Goal: Check status

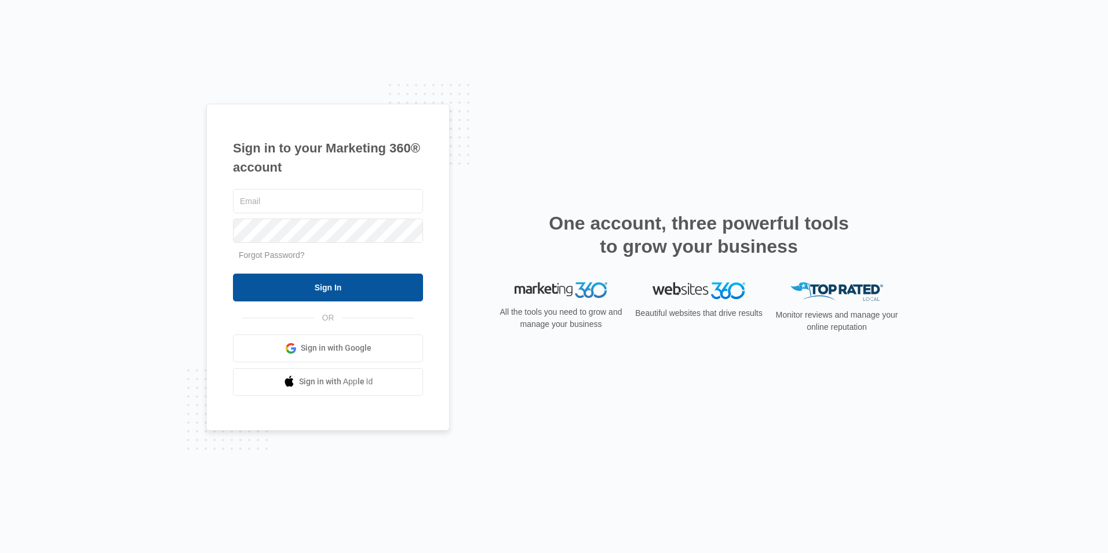
type input "[PERSON_NAME][EMAIL_ADDRESS][DOMAIN_NAME]"
click at [311, 295] on input "Sign In" at bounding box center [328, 288] width 190 height 28
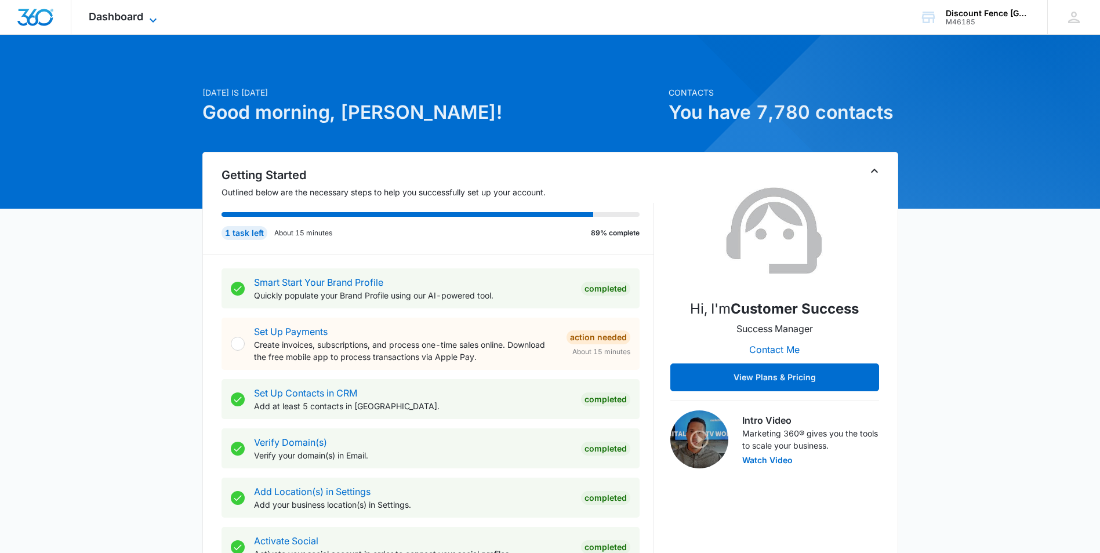
click at [134, 17] on span "Dashboard" at bounding box center [116, 16] width 54 height 12
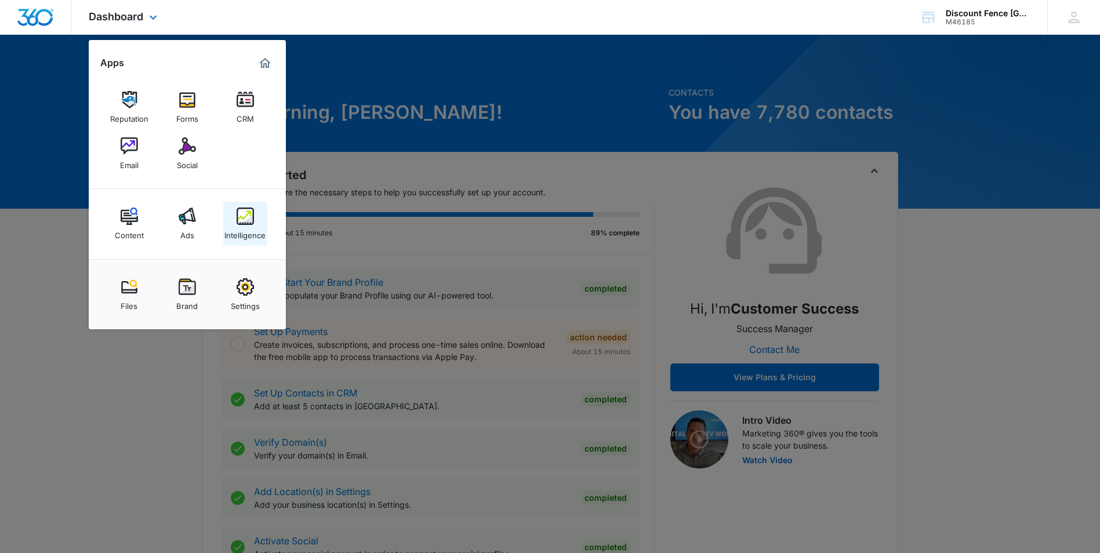
click at [243, 217] on img at bounding box center [245, 216] width 17 height 17
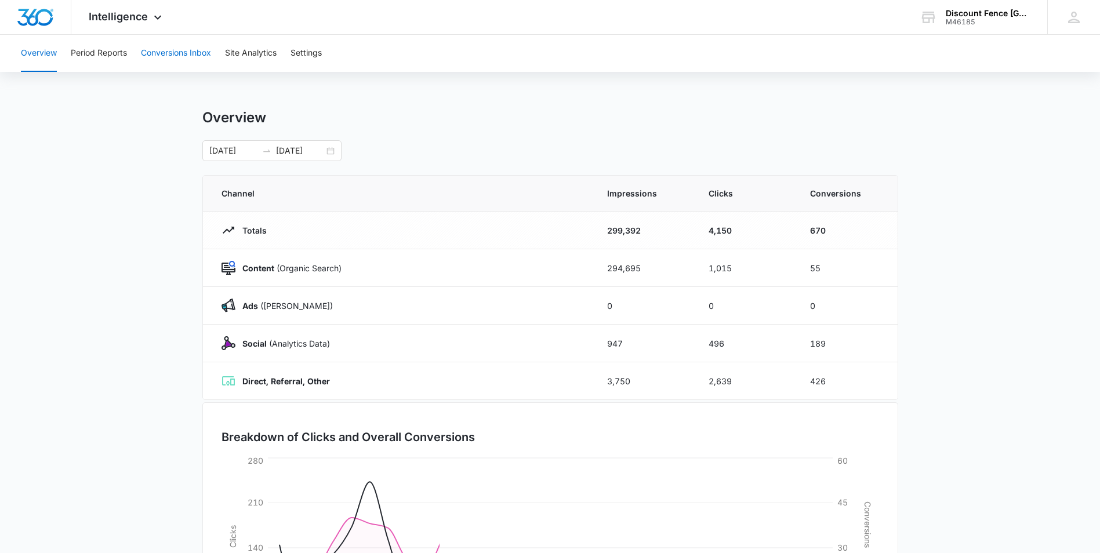
click at [177, 56] on button "Conversions Inbox" at bounding box center [176, 53] width 70 height 37
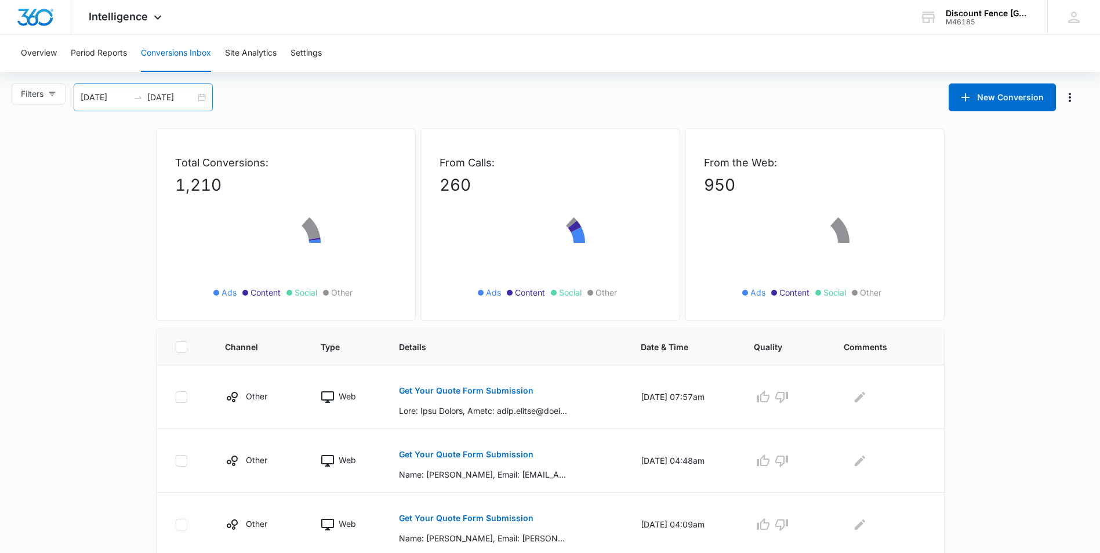
click at [199, 96] on div "[DATE] [DATE]" at bounding box center [143, 97] width 139 height 28
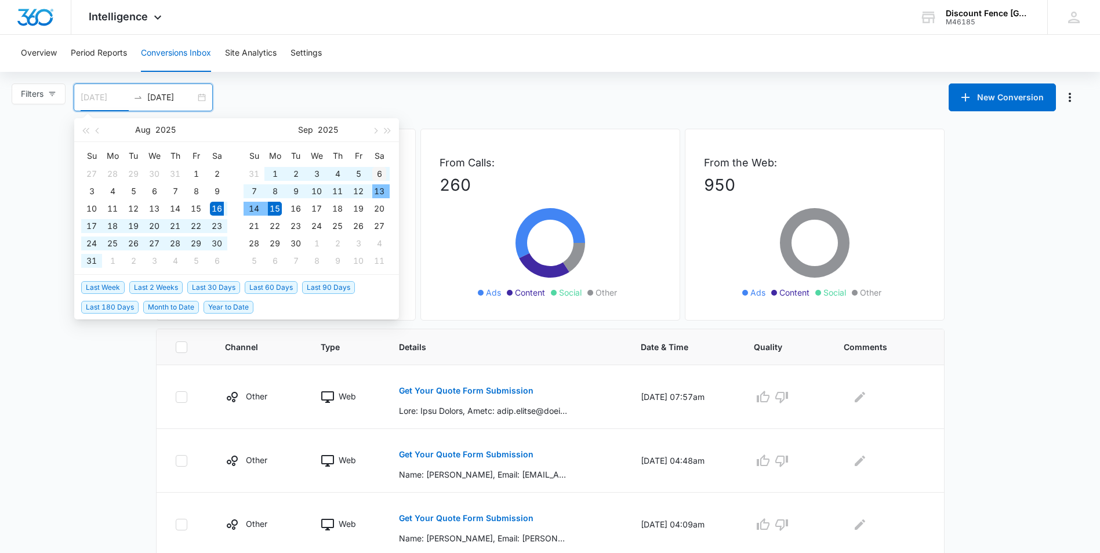
type input "[DATE]"
click at [379, 173] on div "6" at bounding box center [379, 174] width 14 height 14
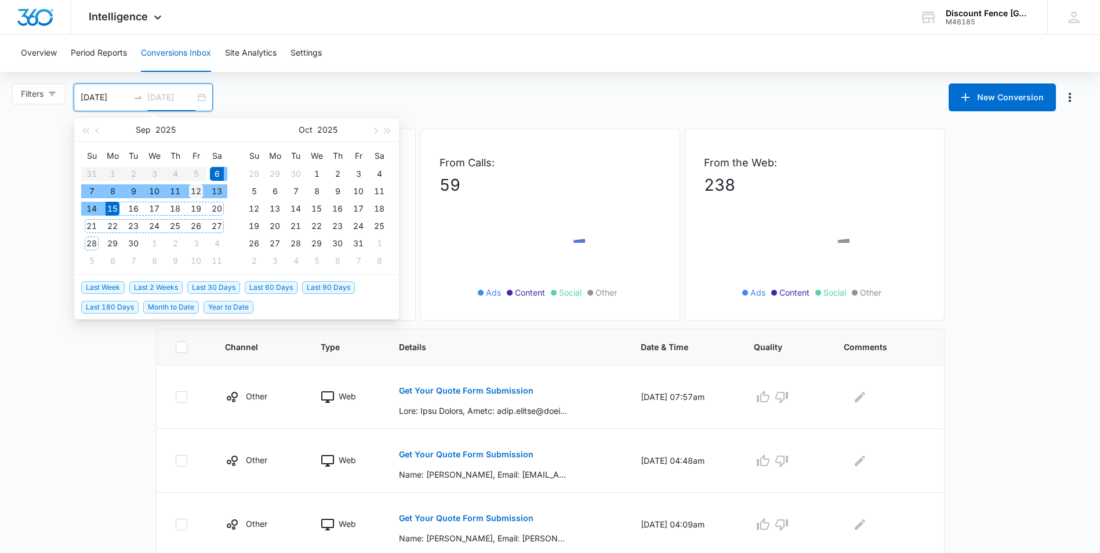
type input "[DATE]"
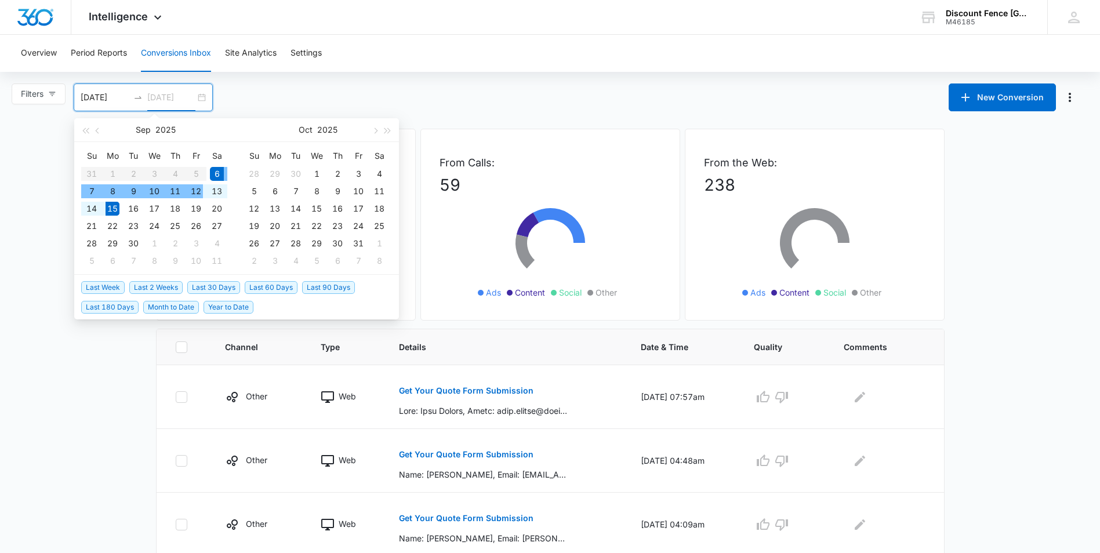
click at [196, 188] on div "12" at bounding box center [196, 191] width 14 height 14
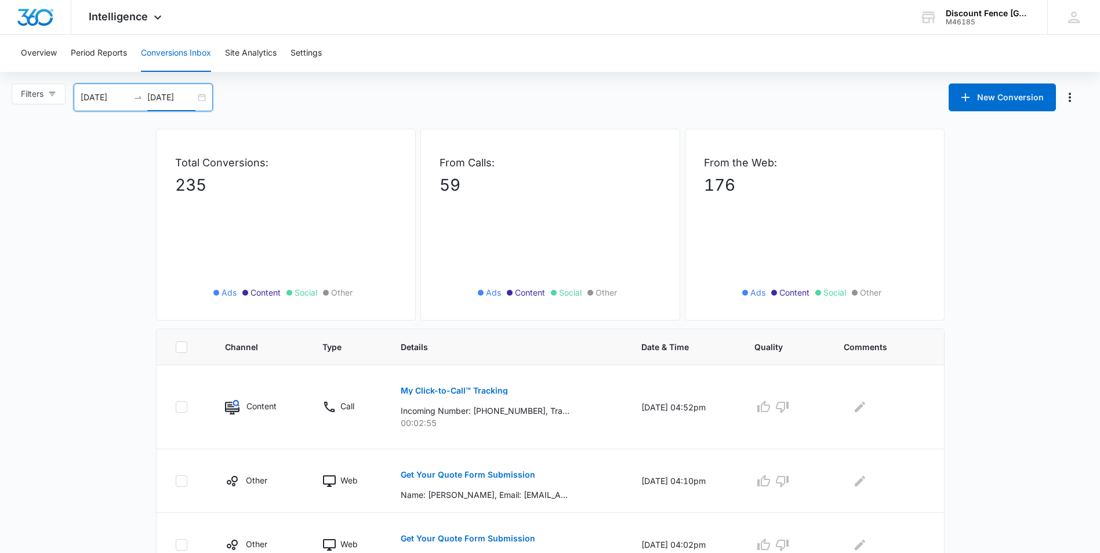
click at [409, 38] on div "Overview Period Reports Conversions Inbox Site Analytics Settings" at bounding box center [550, 53] width 1072 height 37
